Goal: Task Accomplishment & Management: Use online tool/utility

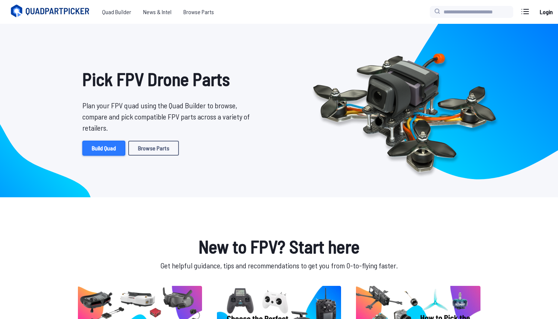
click at [103, 148] on link "Build Quad" at bounding box center [103, 148] width 43 height 15
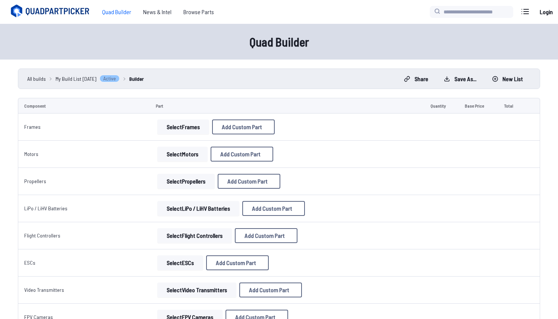
click at [186, 130] on button "Select Frames" at bounding box center [183, 127] width 52 height 15
click at [176, 129] on button "Select Frames" at bounding box center [183, 127] width 52 height 15
click at [196, 158] on button "Select Motors" at bounding box center [182, 154] width 50 height 15
click at [177, 155] on button "Select Motors" at bounding box center [182, 154] width 50 height 15
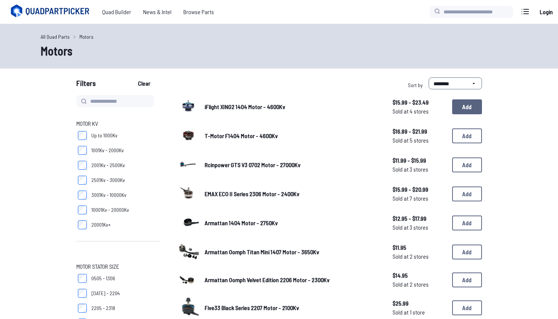
click at [460, 110] on button "Add" at bounding box center [467, 106] width 30 height 15
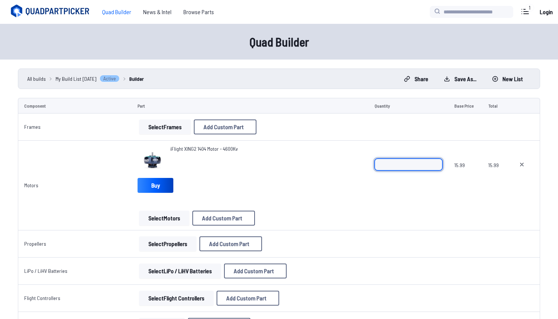
click at [400, 168] on input "*" at bounding box center [408, 165] width 68 height 12
type input "*"
click at [178, 248] on button "Select Propellers" at bounding box center [167, 244] width 57 height 15
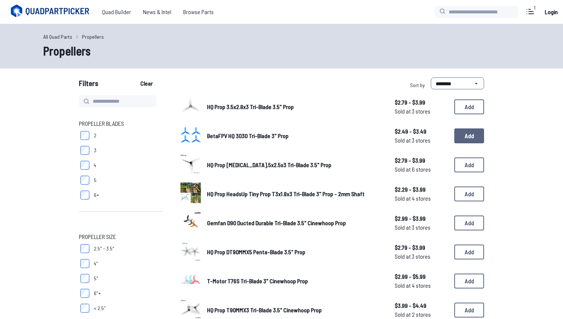
click at [463, 138] on button "Add" at bounding box center [470, 136] width 30 height 15
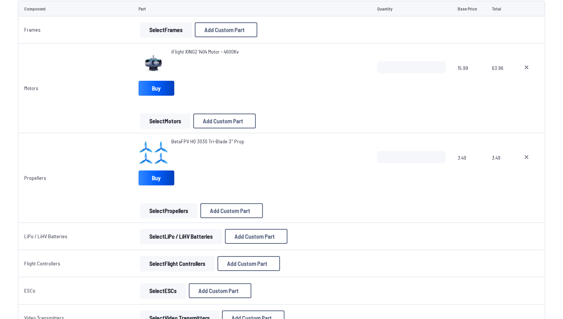
scroll to position [105, 0]
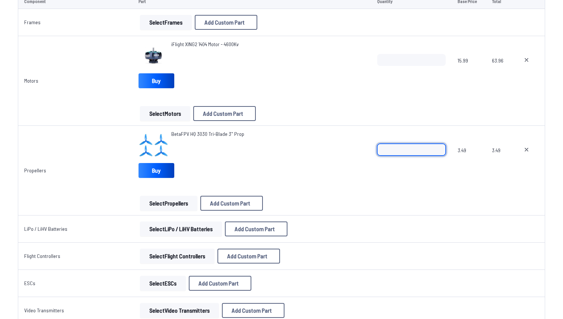
click at [393, 152] on input "*" at bounding box center [411, 150] width 69 height 12
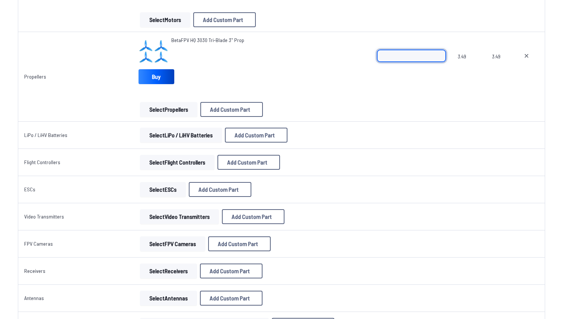
scroll to position [0, 0]
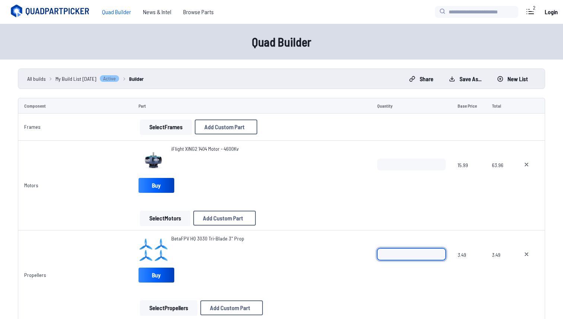
type input "*"
